Goal: Task Accomplishment & Management: Complete application form

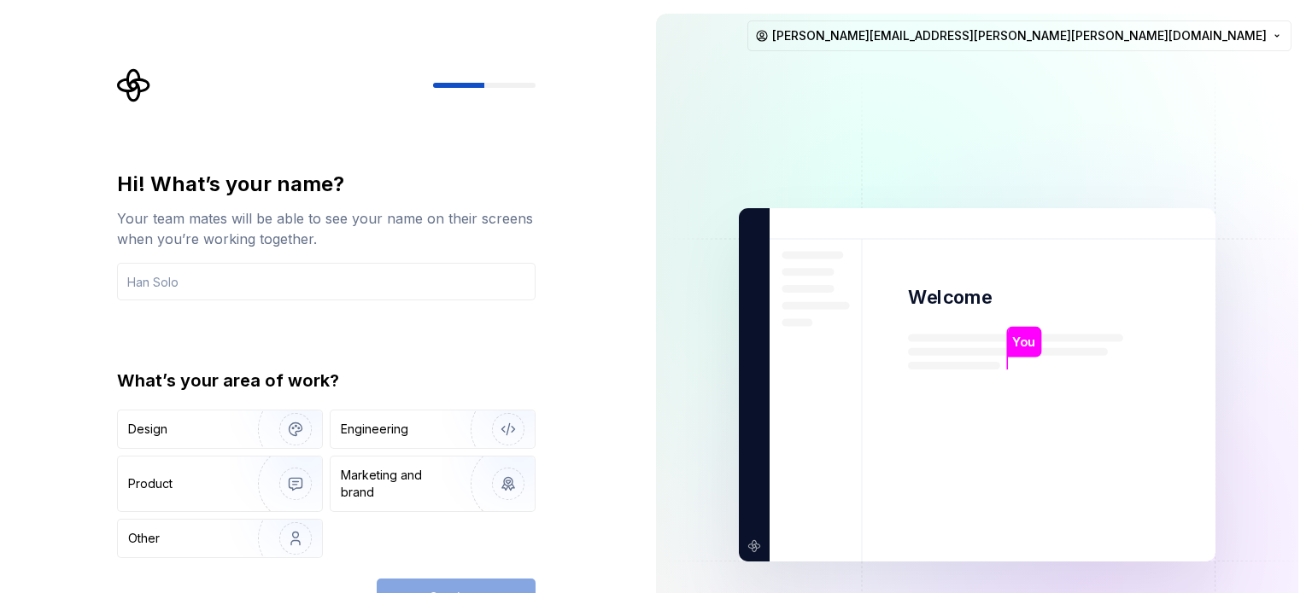
click at [657, 229] on img at bounding box center [977, 385] width 692 height 807
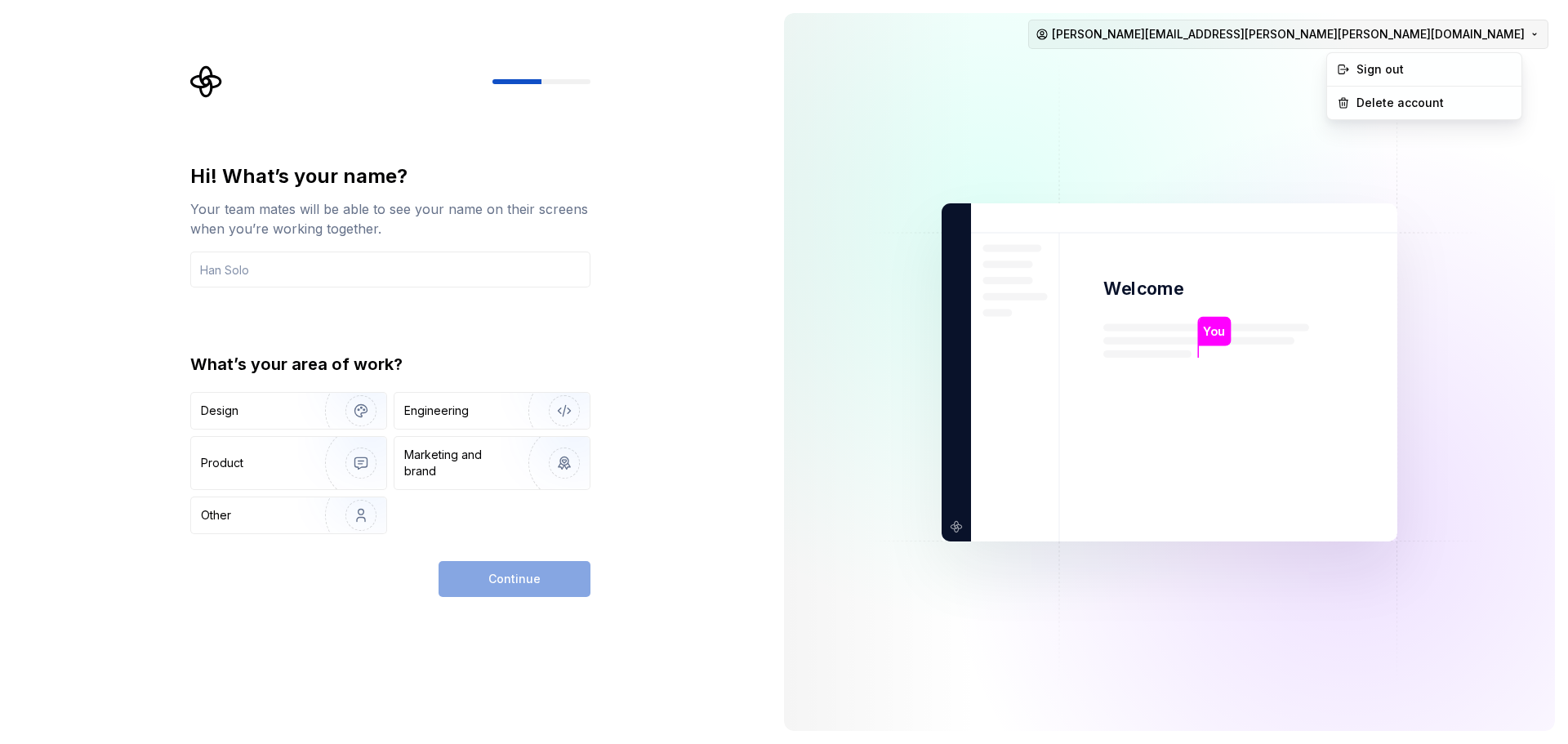
click at [1254, 31] on html "Hi! What’s your name? Your team mates will be able to see your name on their sc…" at bounding box center [784, 372] width 1568 height 744
